Goal: Entertainment & Leisure: Consume media (video, audio)

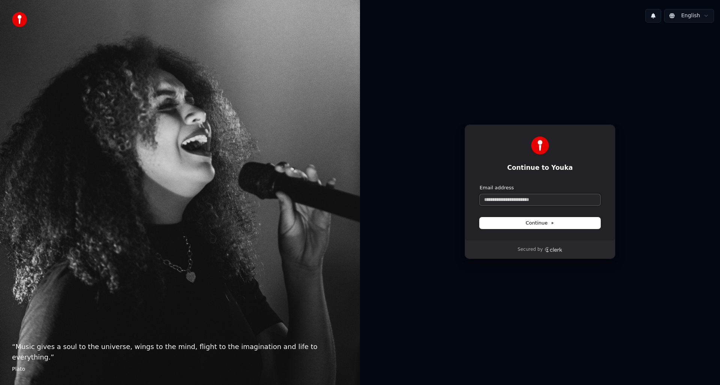
click at [498, 199] on input "Email address" at bounding box center [540, 199] width 121 height 11
click at [537, 224] on span "Continue" at bounding box center [540, 223] width 29 height 7
type input "**********"
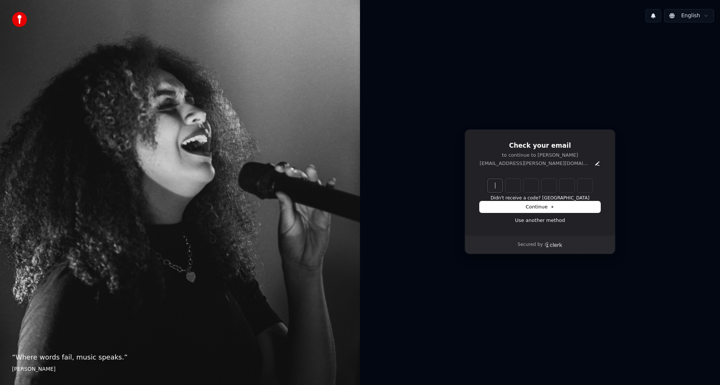
click at [495, 184] on input "Enter verification code" at bounding box center [548, 186] width 120 height 14
paste input "******"
type input "******"
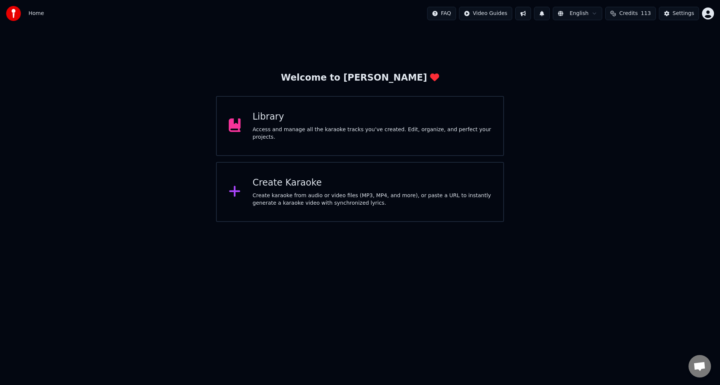
click at [338, 135] on div "Access and manage all the karaoke tracks you’ve created. Edit, organize, and pe…" at bounding box center [372, 133] width 239 height 15
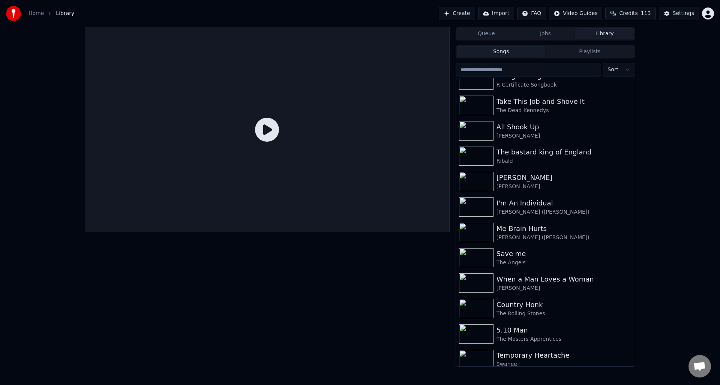
scroll to position [277, 0]
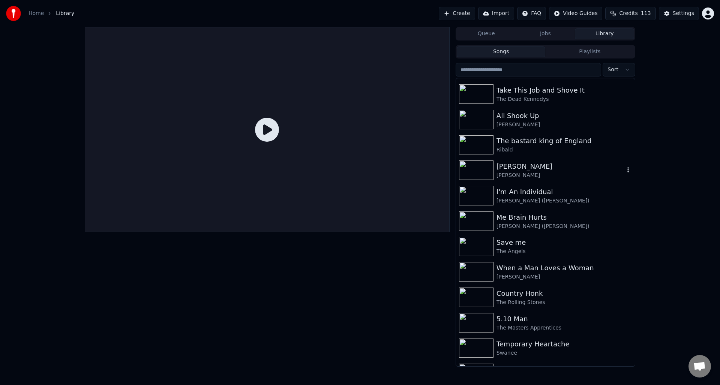
click at [506, 164] on div "[PERSON_NAME]" at bounding box center [561, 166] width 128 height 11
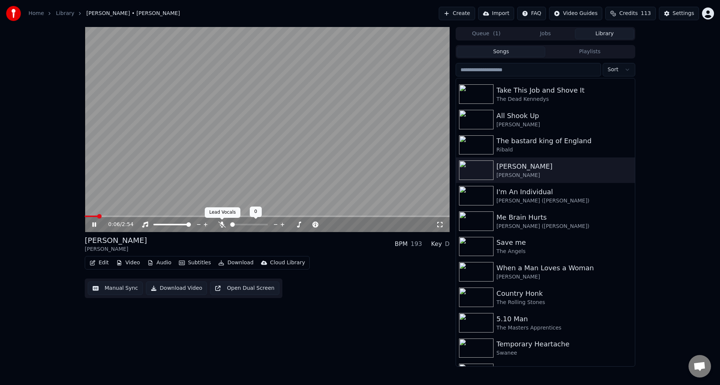
click at [223, 223] on icon at bounding box center [222, 225] width 8 height 6
click at [87, 216] on span at bounding box center [86, 217] width 2 height 2
click at [85, 214] on span at bounding box center [87, 216] width 5 height 5
click at [221, 224] on icon at bounding box center [222, 225] width 4 height 6
click at [92, 223] on icon at bounding box center [94, 224] width 5 height 5
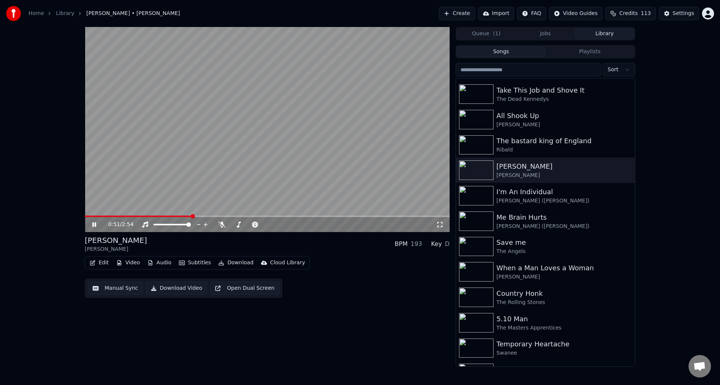
click at [93, 223] on icon at bounding box center [94, 224] width 4 height 5
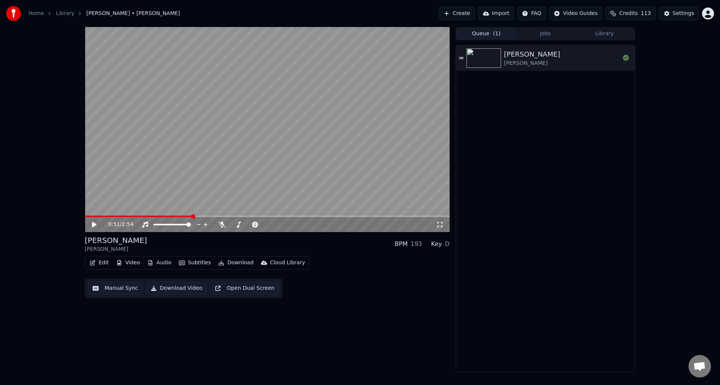
click at [491, 33] on button "Queue ( 1 )" at bounding box center [486, 34] width 59 height 11
click at [549, 35] on button "Jobs" at bounding box center [545, 34] width 59 height 11
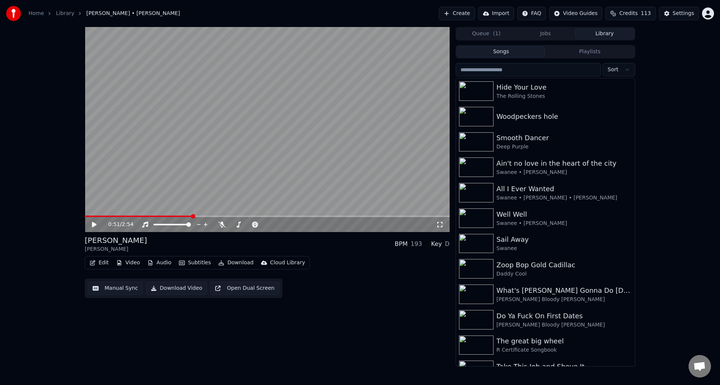
click at [609, 35] on button "Library" at bounding box center [604, 34] width 59 height 11
click at [36, 12] on link "Home" at bounding box center [36, 14] width 15 height 8
